Goal: Obtain resource: Obtain resource

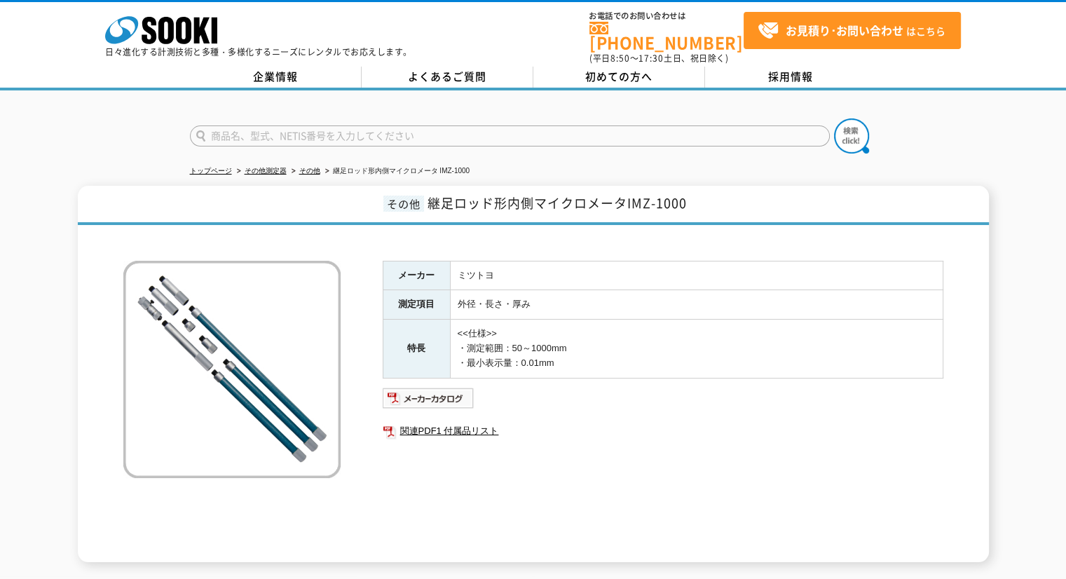
click at [342, 133] on input "text" at bounding box center [510, 135] width 640 height 21
type input "SR740"
click at [624, 118] on button at bounding box center [851, 135] width 35 height 35
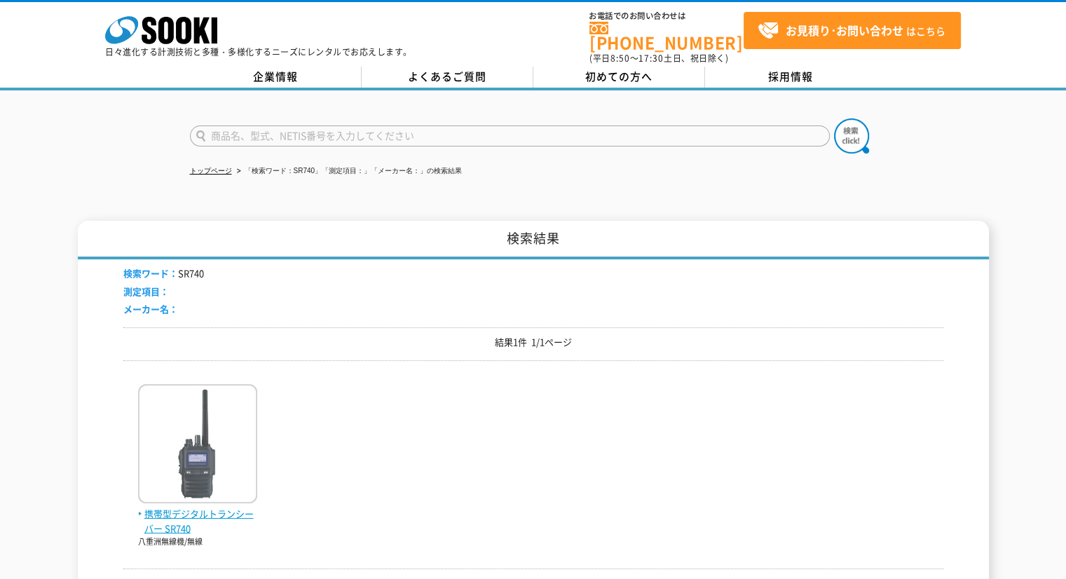
click at [190, 507] on span "携帯型デジタルトランシーバー SR740" at bounding box center [197, 521] width 119 height 29
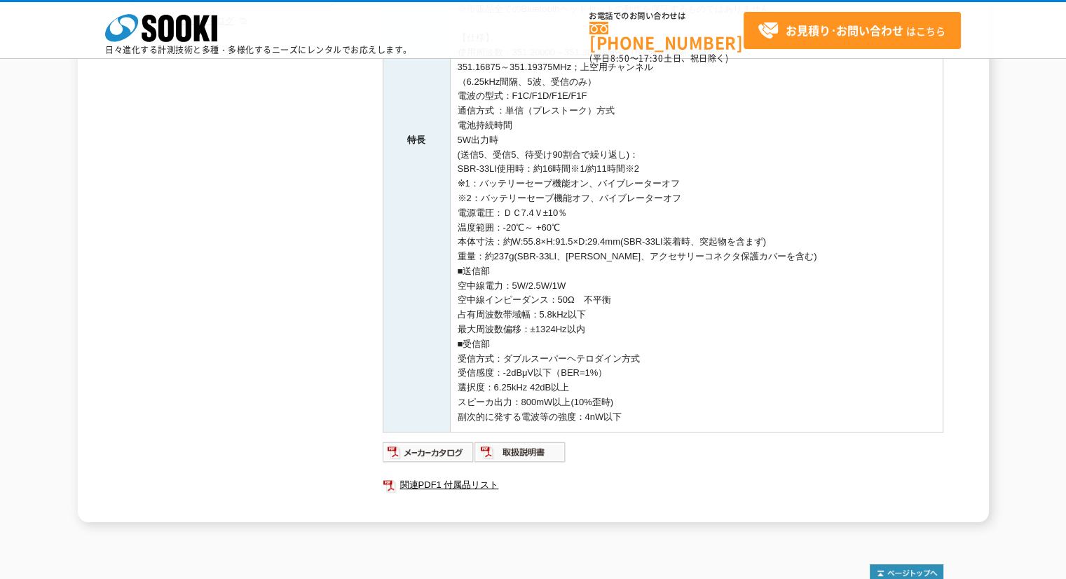
scroll to position [444, 0]
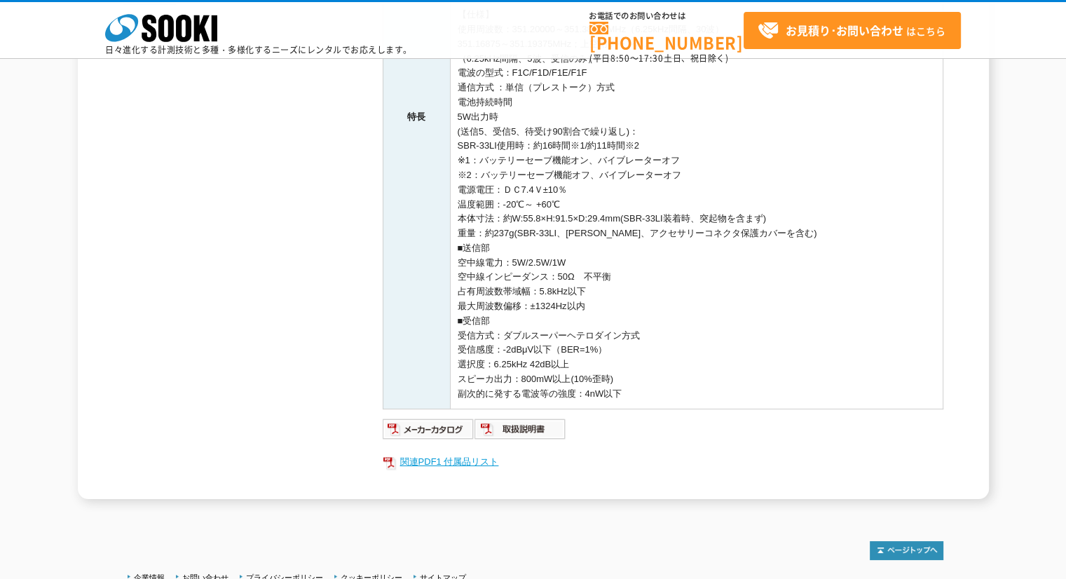
click at [474, 453] on link "関連PDF1 付属品リスト" at bounding box center [663, 462] width 561 height 18
